Goal: Task Accomplishment & Management: Use online tool/utility

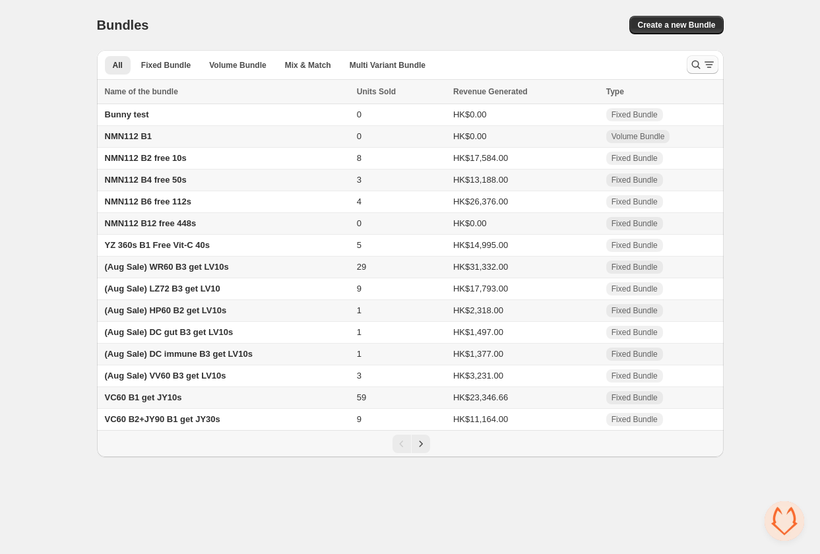
click at [697, 55] on button "Search and filter results" at bounding box center [703, 64] width 32 height 18
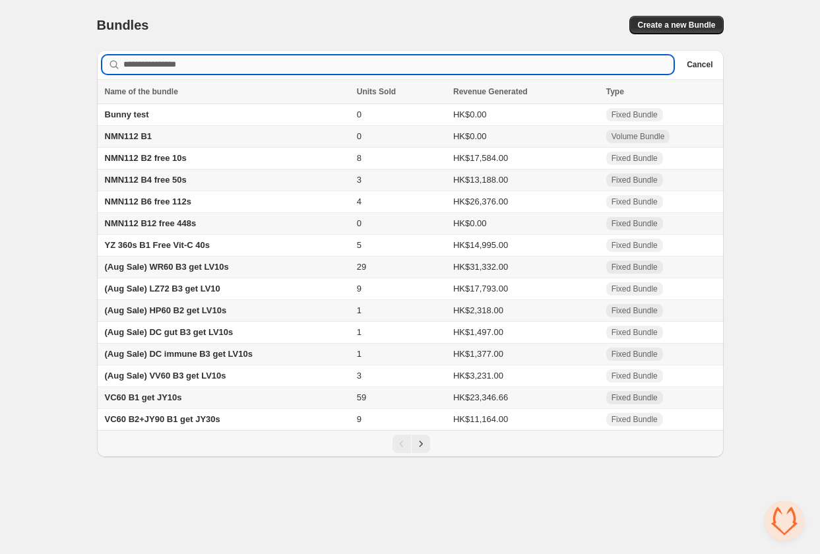
click at [259, 67] on input "Searching in all" at bounding box center [398, 64] width 551 height 18
type input "*"
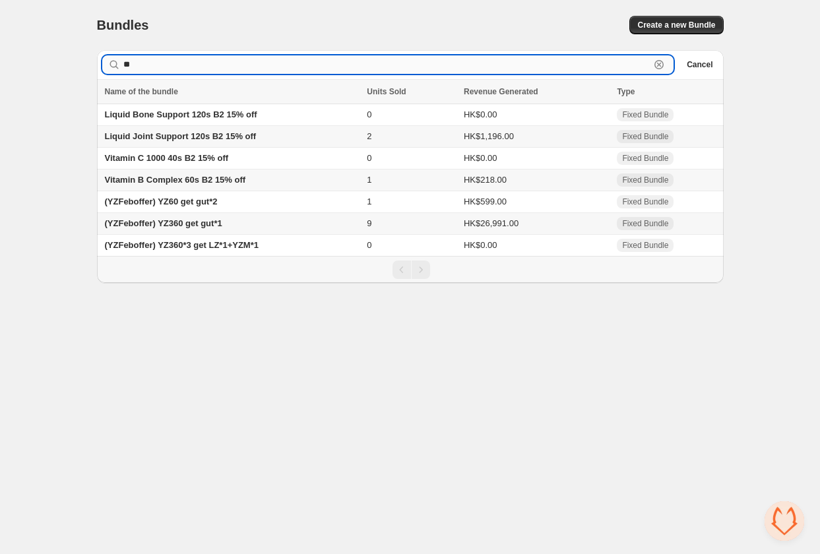
type input "*"
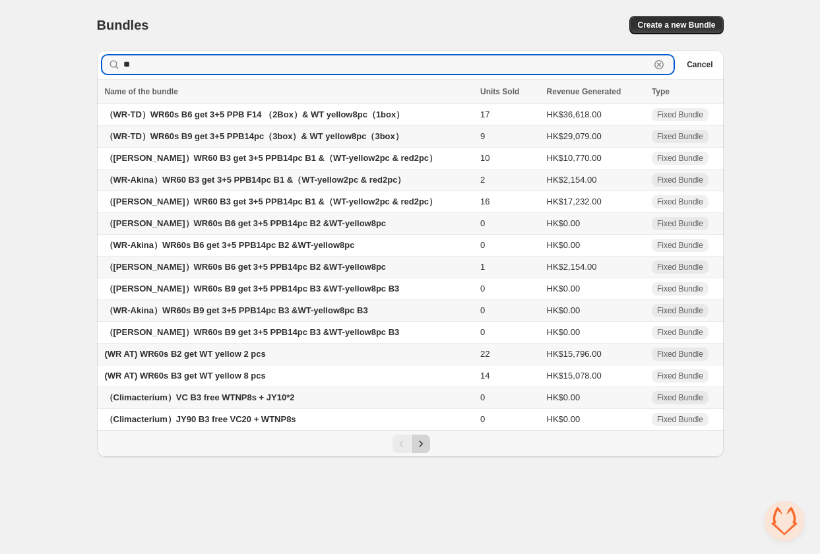
type input "**"
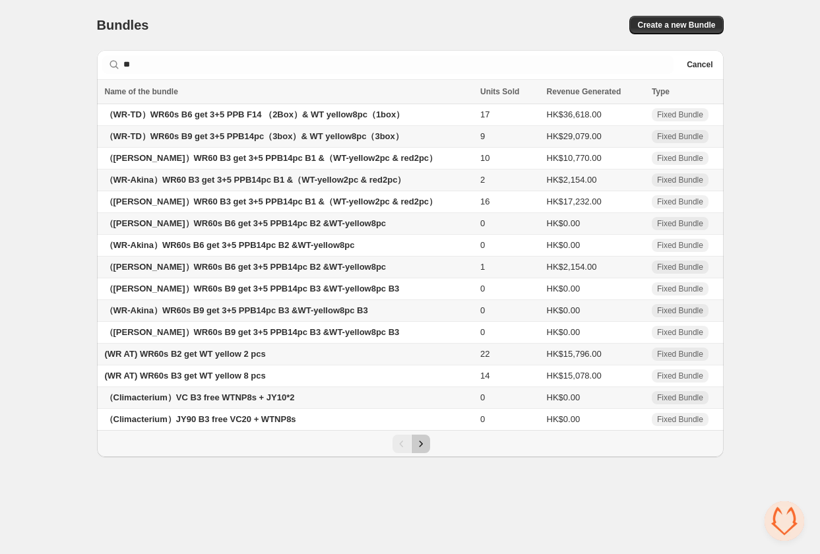
click at [422, 451] on icon "Next" at bounding box center [421, 444] width 13 height 13
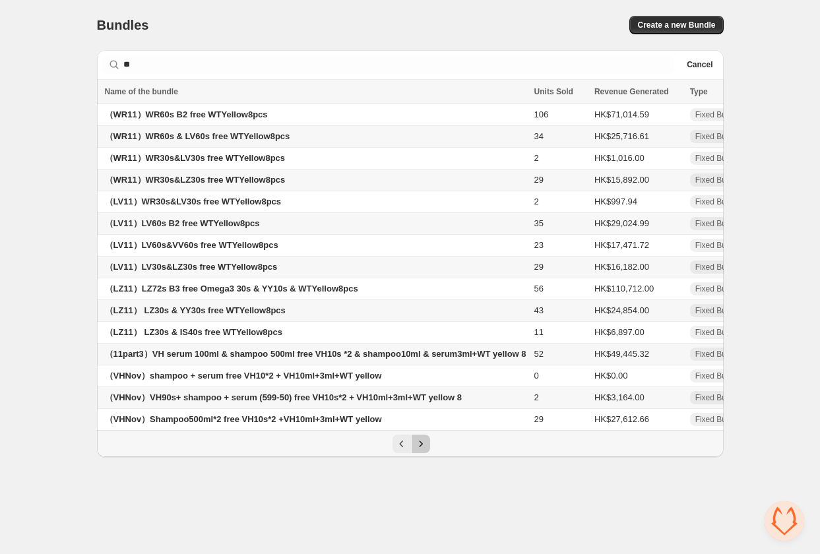
click at [422, 451] on icon "Next" at bounding box center [421, 444] width 13 height 13
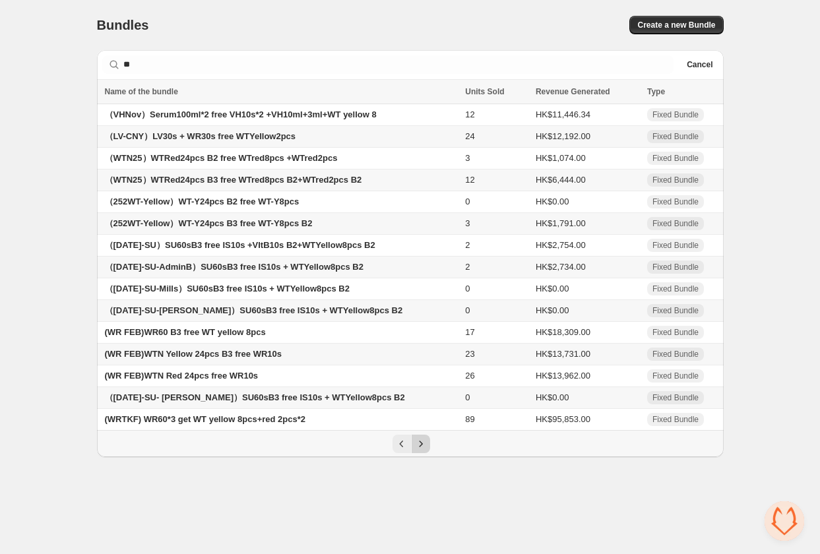
click at [422, 451] on icon "Next" at bounding box center [421, 444] width 13 height 13
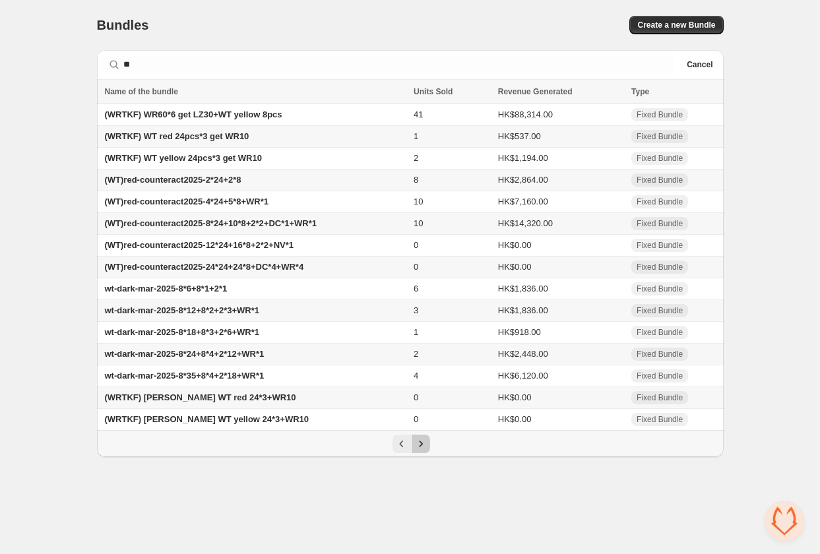
click at [422, 451] on icon "Next" at bounding box center [421, 444] width 13 height 13
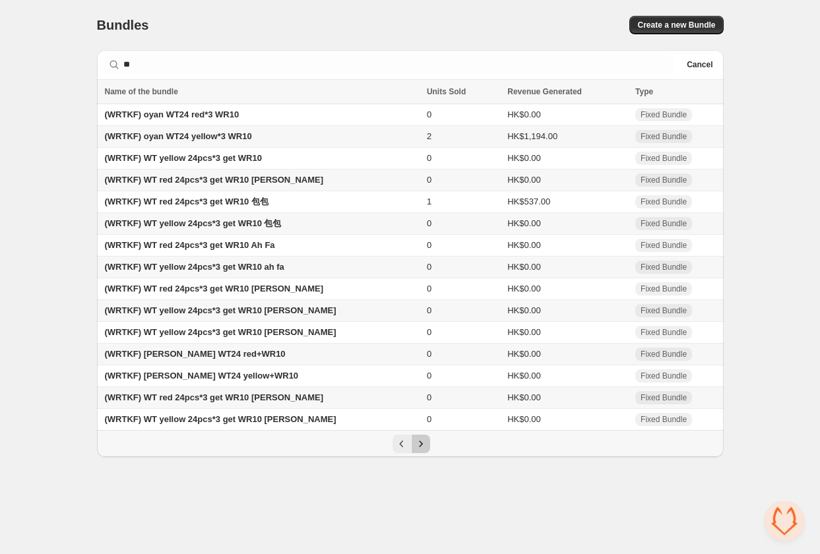
click at [422, 451] on icon "Next" at bounding box center [421, 444] width 13 height 13
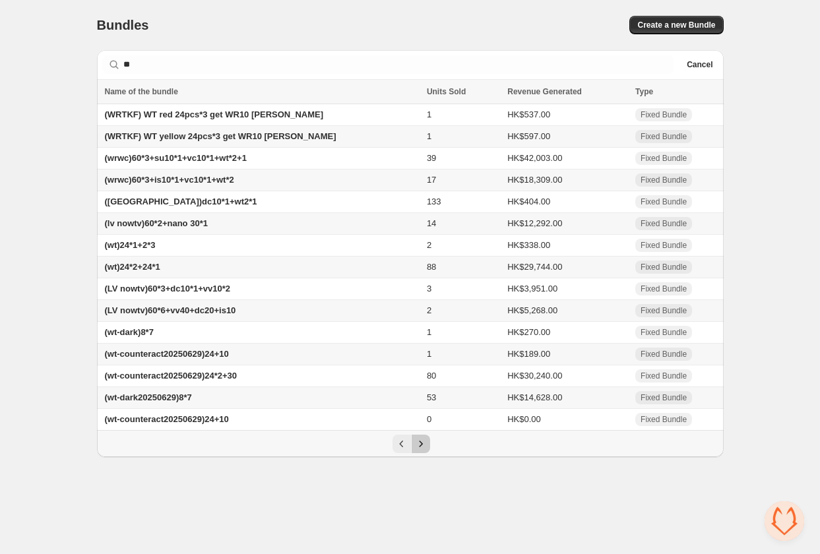
click at [422, 451] on icon "Next" at bounding box center [421, 444] width 13 height 13
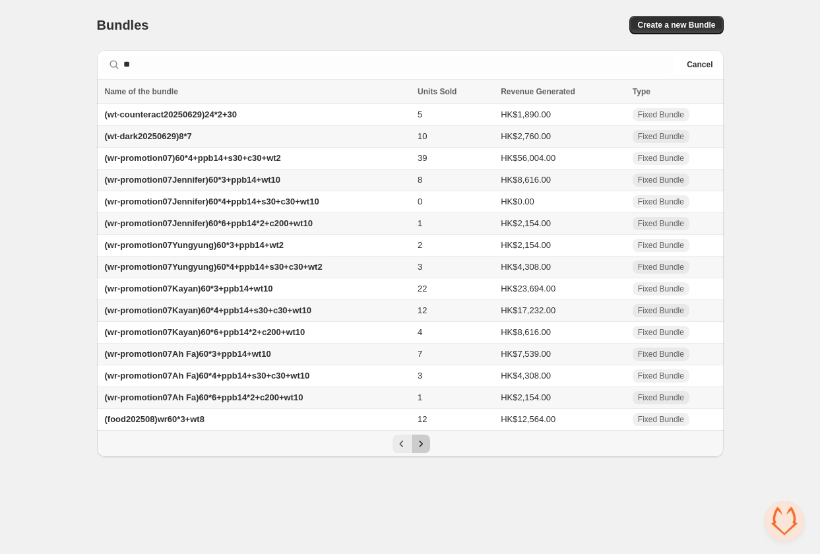
click at [422, 451] on icon "Next" at bounding box center [421, 444] width 13 height 13
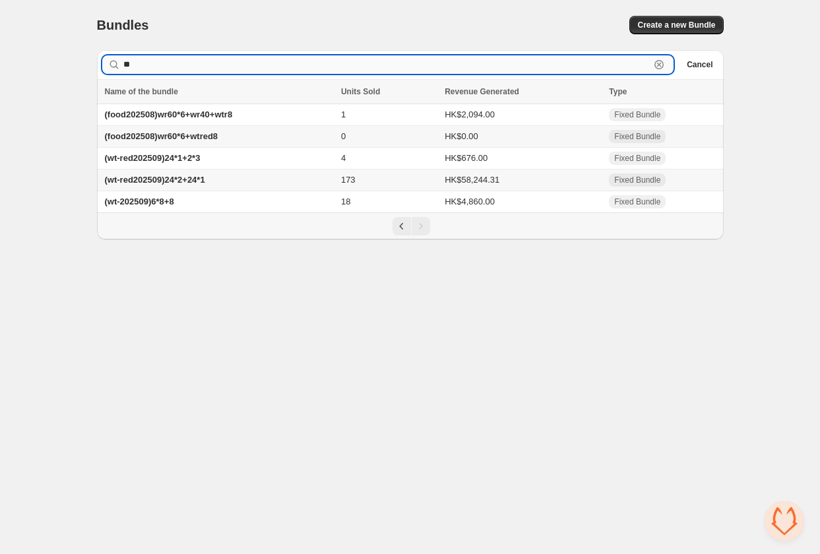
click at [202, 71] on input "**" at bounding box center [386, 64] width 527 height 18
click at [240, 254] on body "Home Bundles Analytics Plan and Billing Bundles. This page is ready Bundles Cre…" at bounding box center [410, 277] width 820 height 554
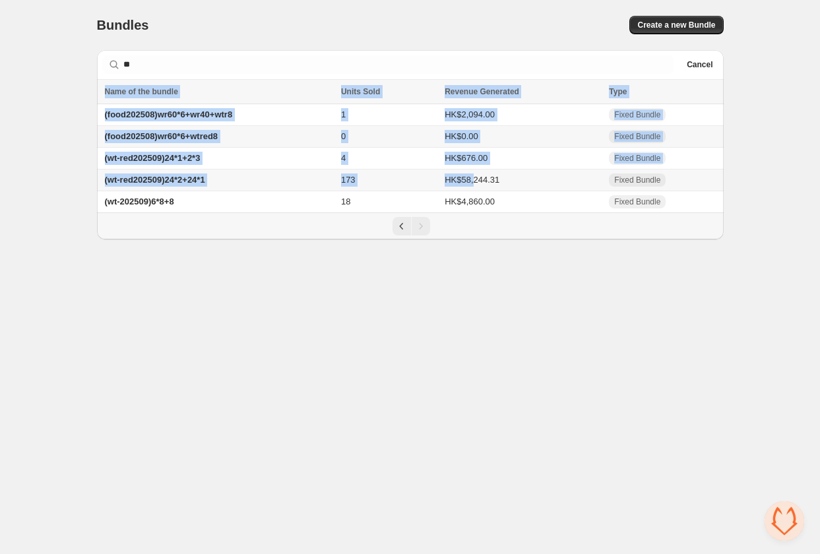
drag, startPoint x: 94, startPoint y: 158, endPoint x: 486, endPoint y: 184, distance: 392.9
click at [486, 184] on div "Bundles. This page is ready Bundles Create a new Bundle Searching in all ** Cle…" at bounding box center [410, 120] width 659 height 240
click at [48, 174] on div "Home Bundles Analytics Plan and Billing Bundles. This page is ready Bundles Cre…" at bounding box center [410, 120] width 820 height 240
drag, startPoint x: 96, startPoint y: 160, endPoint x: 215, endPoint y: 180, distance: 120.3
click at [215, 180] on div "Bundles. This page is ready Bundles Create a new Bundle Searching in all ** Cle…" at bounding box center [410, 120] width 659 height 240
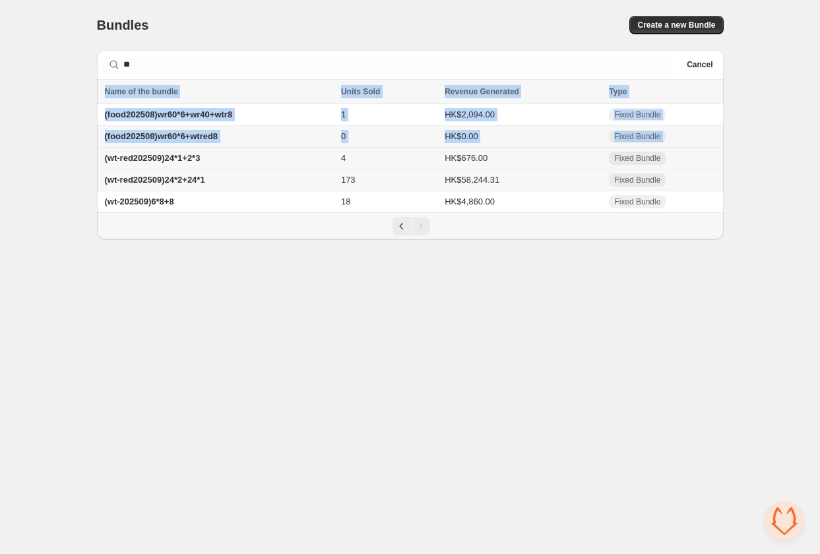
copy table "Name of the bundle Units Sold Revenue Generated Type (food202508)wr60*6+wr40+wt…"
drag, startPoint x: 740, startPoint y: 207, endPoint x: 106, endPoint y: 161, distance: 635.4
click at [106, 161] on div "Home Bundles Analytics Plan and Billing Bundles. This page is ready Bundles Cre…" at bounding box center [410, 120] width 820 height 240
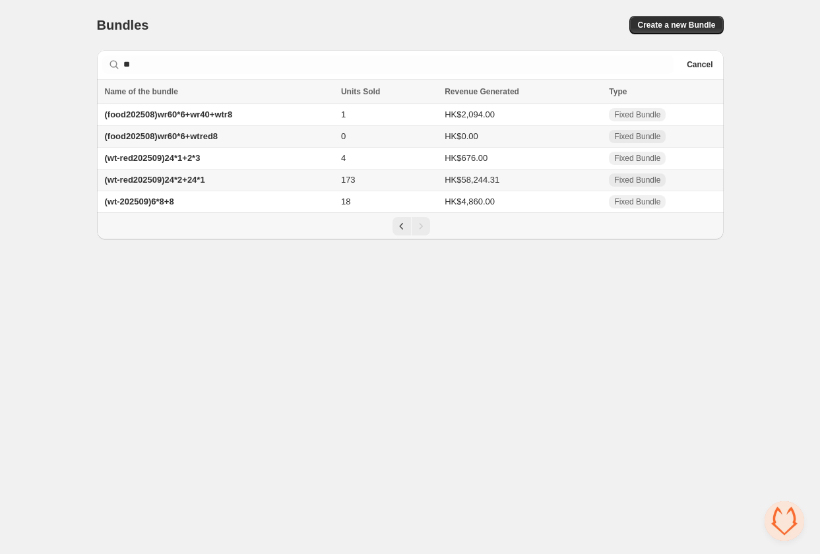
click at [49, 150] on div "Home Bundles Analytics Plan and Billing Bundles. This page is ready Bundles Cre…" at bounding box center [410, 120] width 820 height 240
click at [405, 222] on icon "Previous" at bounding box center [401, 226] width 13 height 13
